Goal: Communication & Community: Answer question/provide support

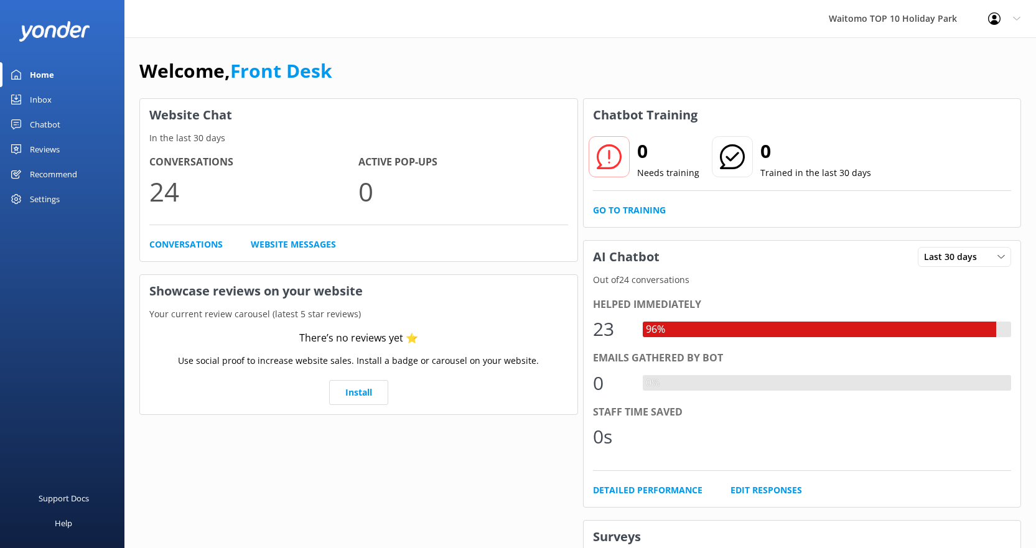
click at [55, 100] on link "Inbox" at bounding box center [62, 99] width 124 height 25
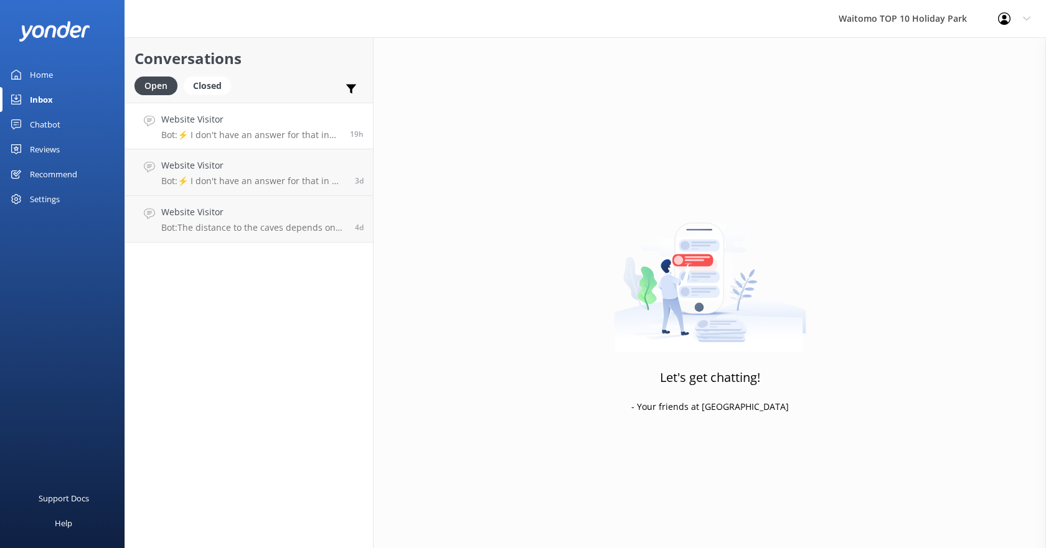
click at [217, 122] on h4 "Website Visitor" at bounding box center [250, 120] width 179 height 14
